Goal: Transaction & Acquisition: Download file/media

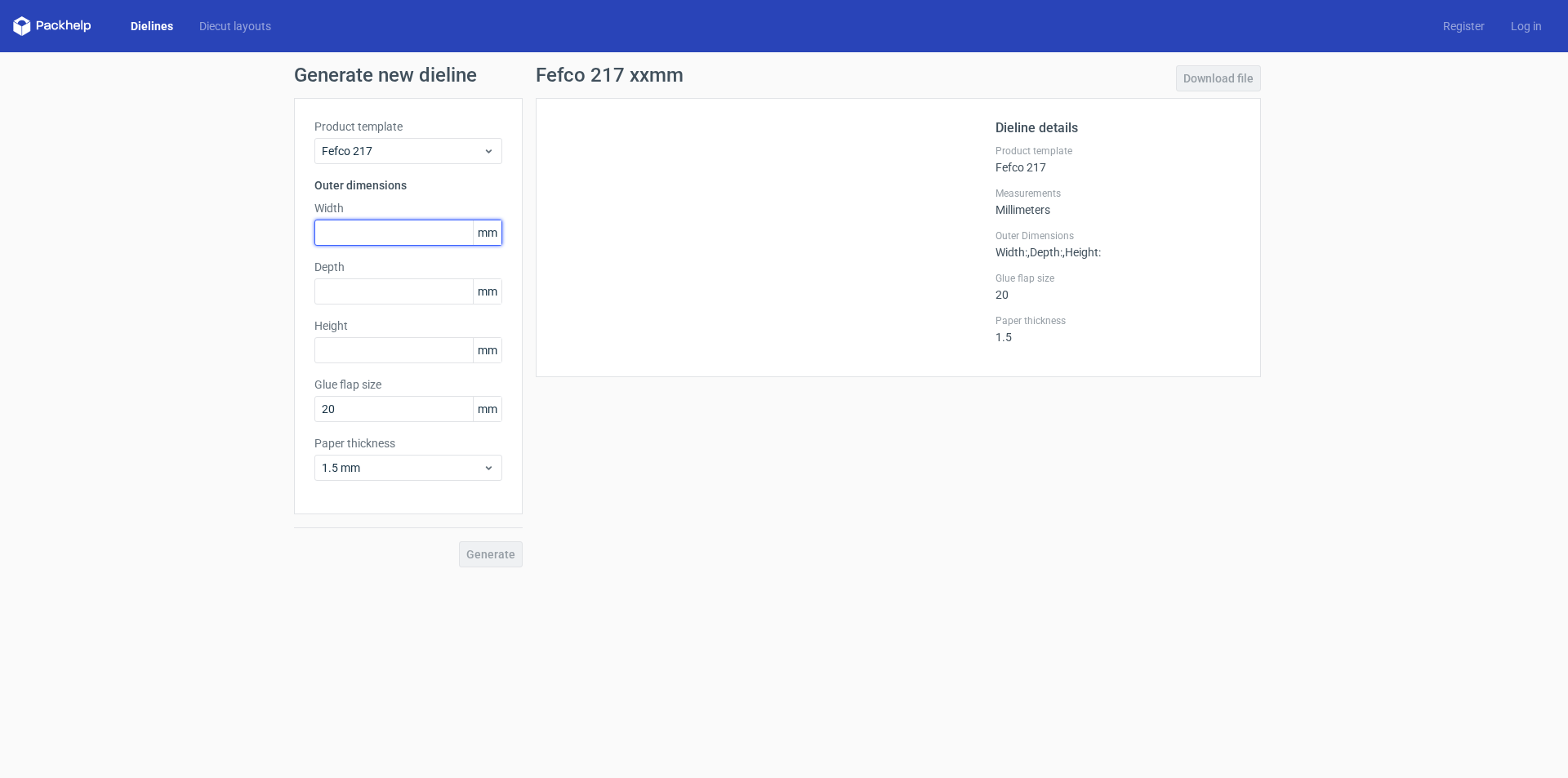
click at [349, 236] on input "text" at bounding box center [408, 233] width 188 height 26
type input "405"
click at [376, 291] on input "text" at bounding box center [408, 292] width 188 height 26
click at [366, 354] on input "text" at bounding box center [408, 350] width 188 height 26
click at [382, 298] on input "text" at bounding box center [408, 292] width 188 height 26
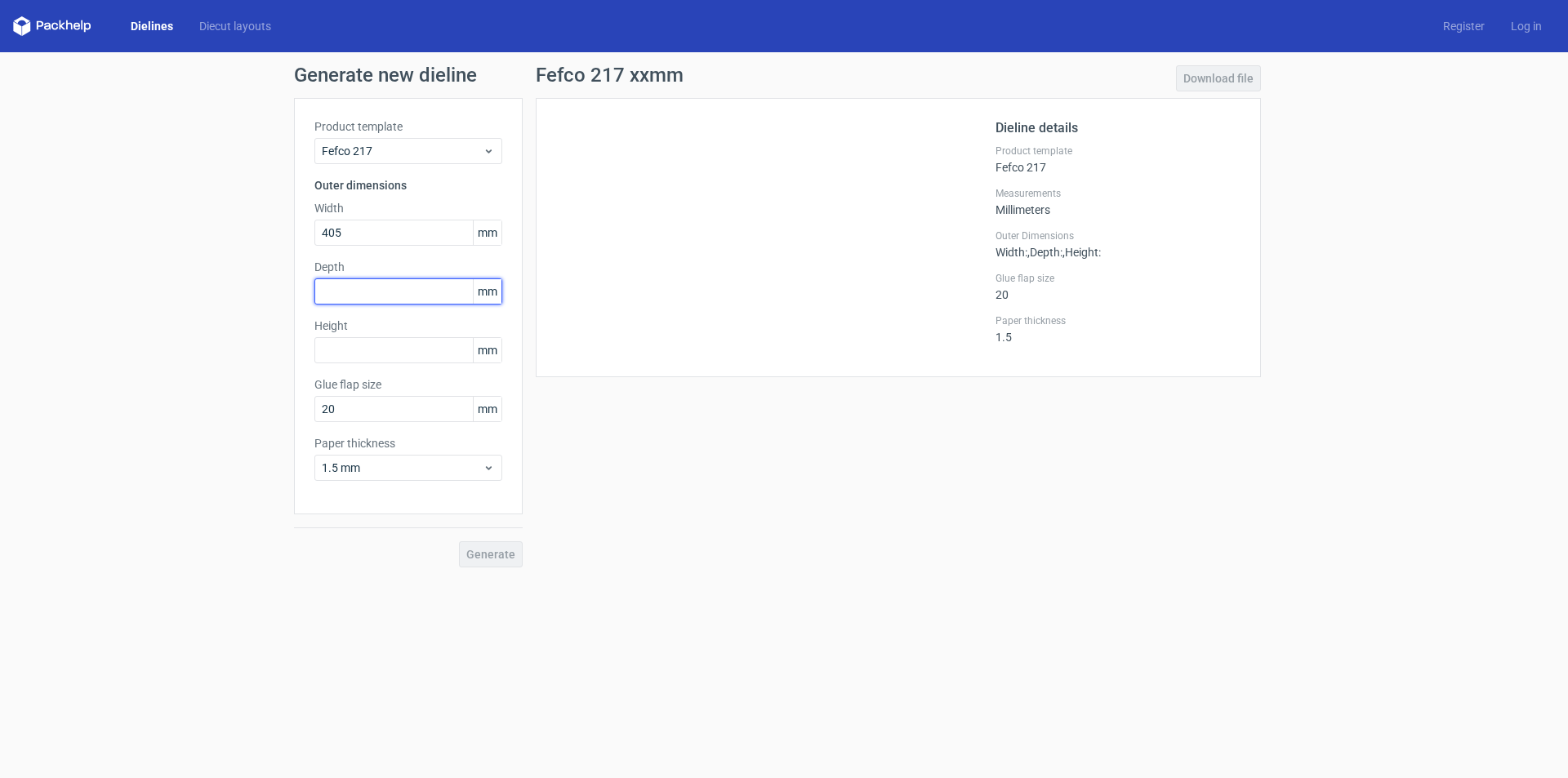
paste input "247"
type input "247"
click at [342, 352] on input "text" at bounding box center [408, 350] width 188 height 26
click at [348, 352] on input "text" at bounding box center [408, 350] width 188 height 26
type input "208"
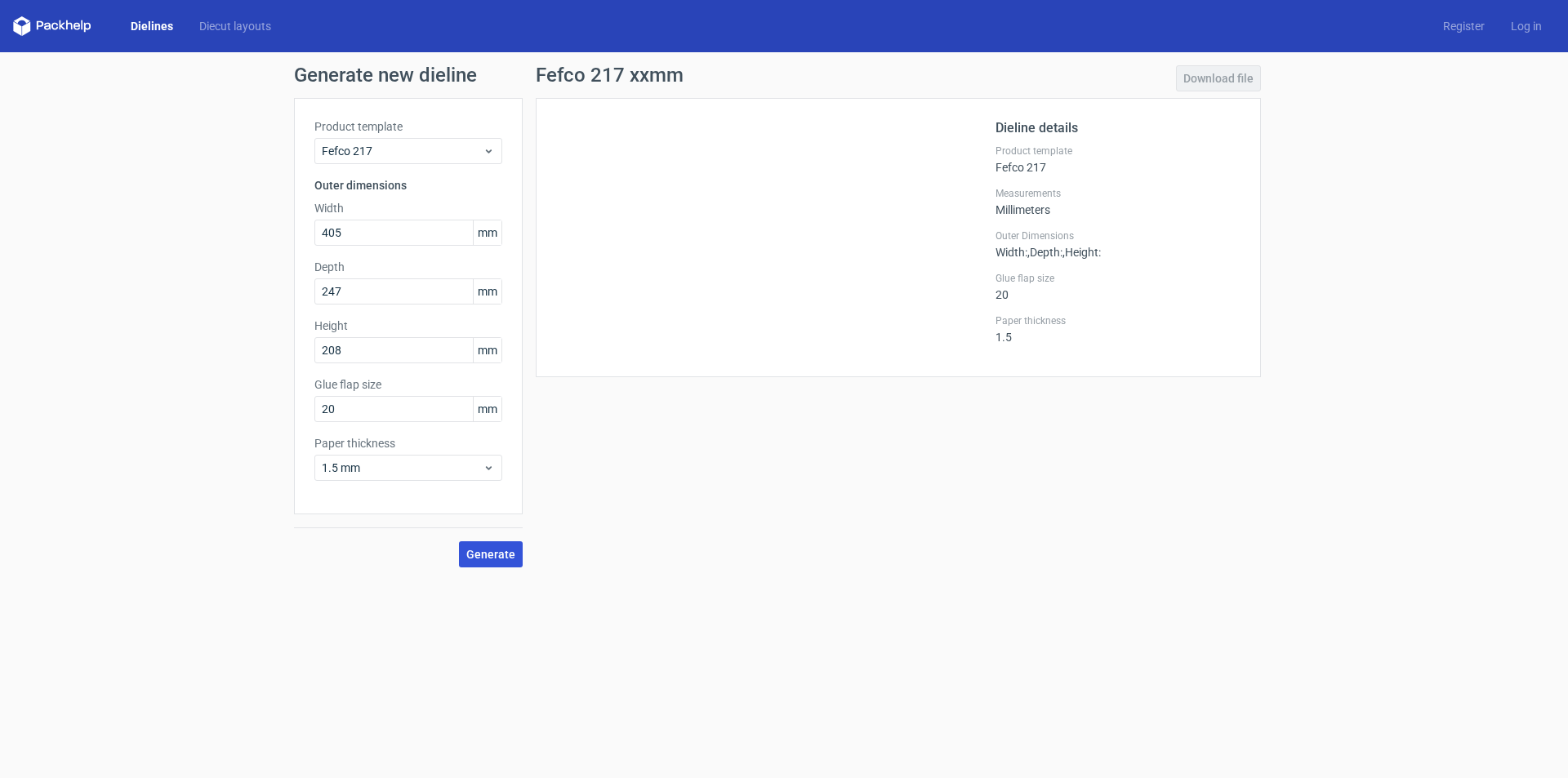
click at [486, 554] on span "Generate" at bounding box center [490, 554] width 49 height 11
drag, startPoint x: 646, startPoint y: 239, endPoint x: 652, endPoint y: 196, distance: 43.4
click at [652, 196] on icon at bounding box center [766, 222] width 394 height 181
click at [1220, 79] on link "Download file" at bounding box center [1218, 79] width 85 height 26
